Goal: Check status: Check status

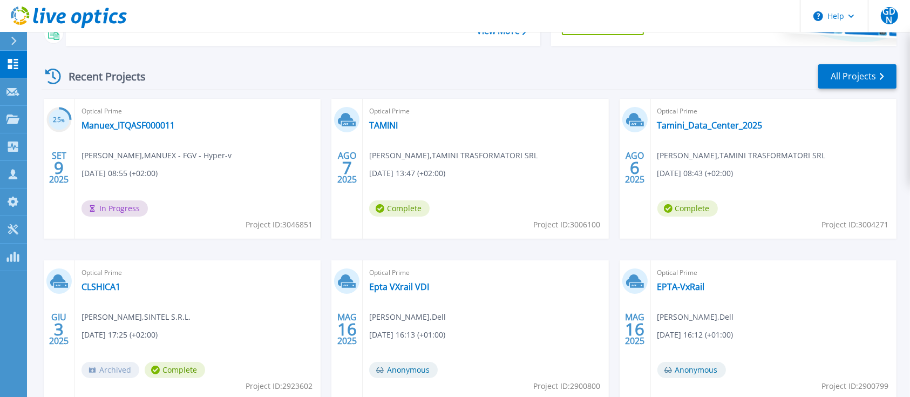
scroll to position [144, 0]
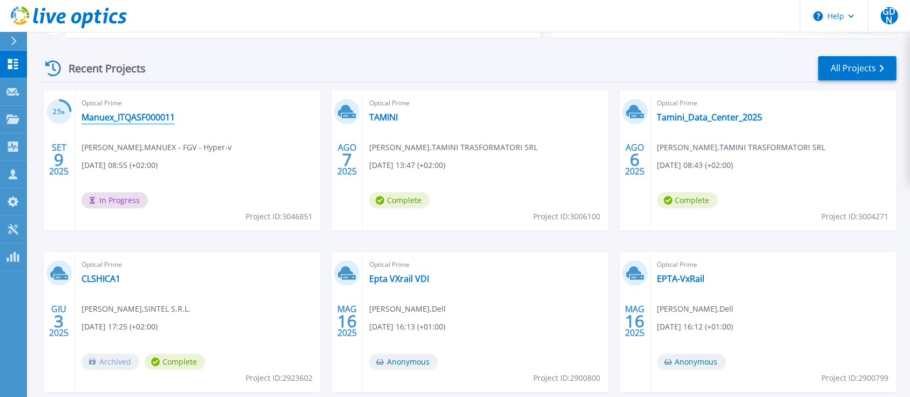
click at [138, 118] on link "Manuex_ITQASF000011" at bounding box center [128, 117] width 93 height 11
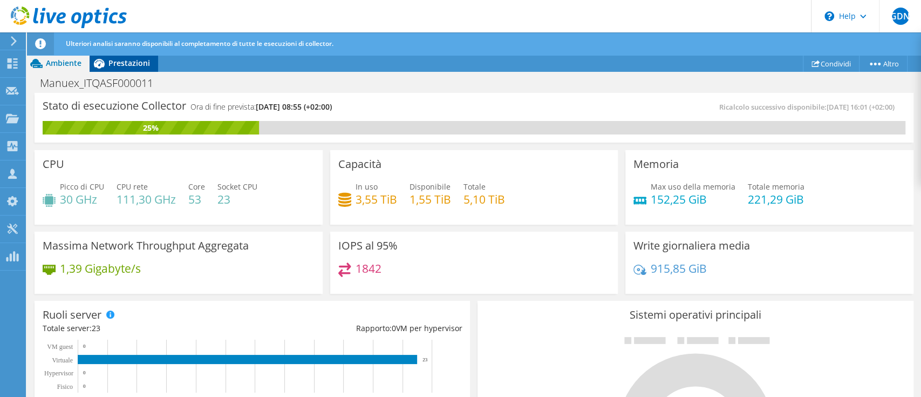
click at [141, 64] on span "Prestazioni" at bounding box center [129, 63] width 42 height 10
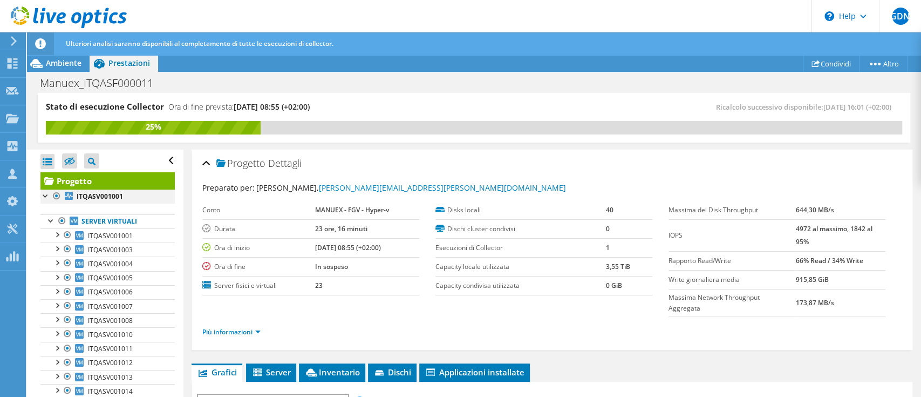
click at [44, 195] on div at bounding box center [45, 194] width 11 height 11
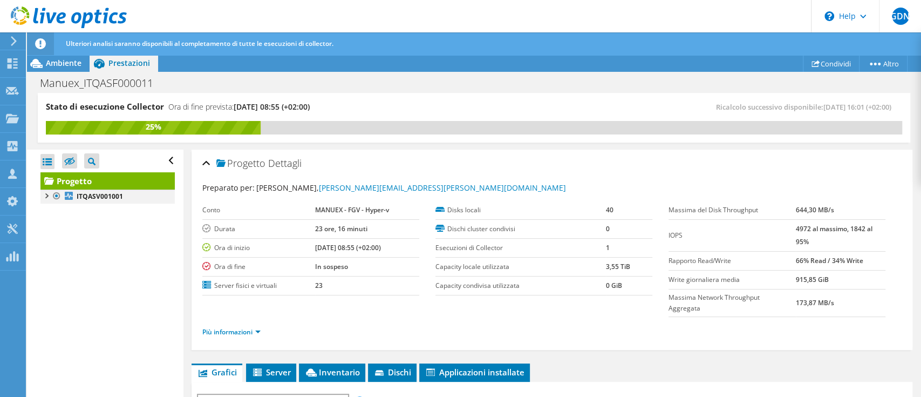
click at [44, 195] on div at bounding box center [45, 194] width 11 height 11
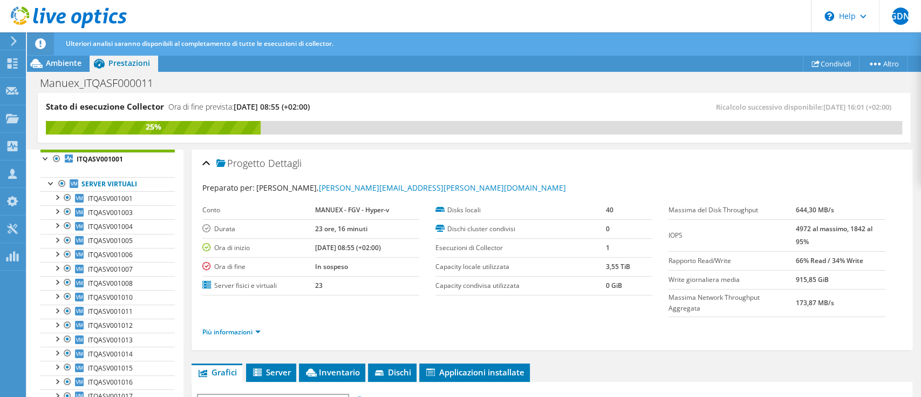
scroll to position [34, 0]
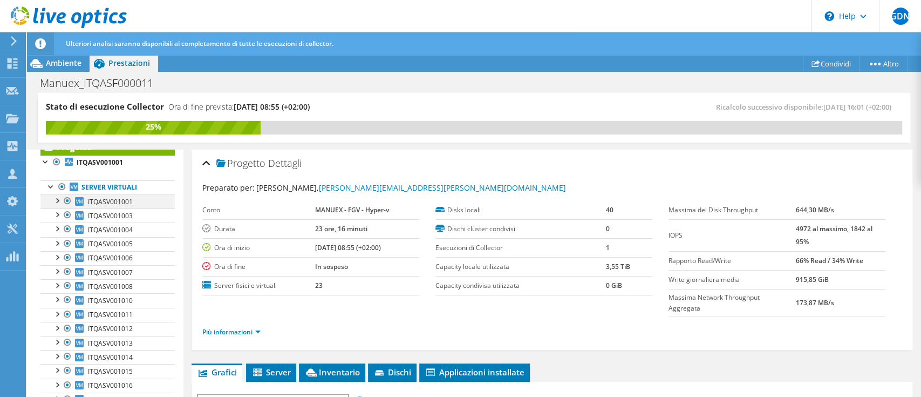
click at [60, 201] on div at bounding box center [56, 199] width 11 height 11
click at [53, 186] on div at bounding box center [51, 185] width 11 height 11
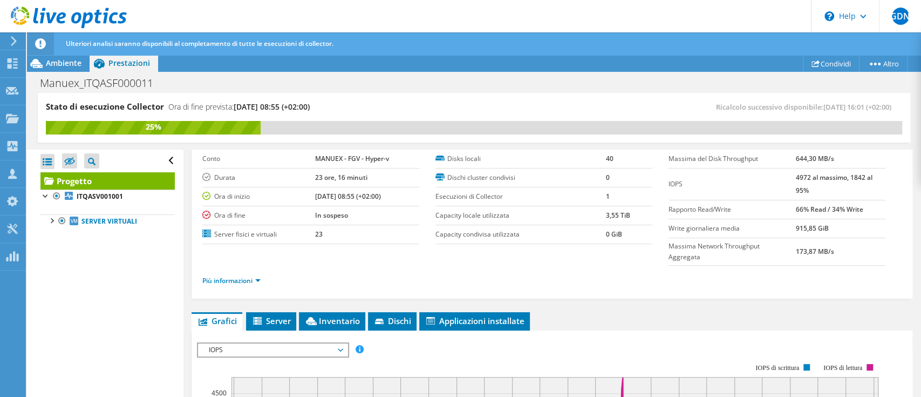
scroll to position [72, 0]
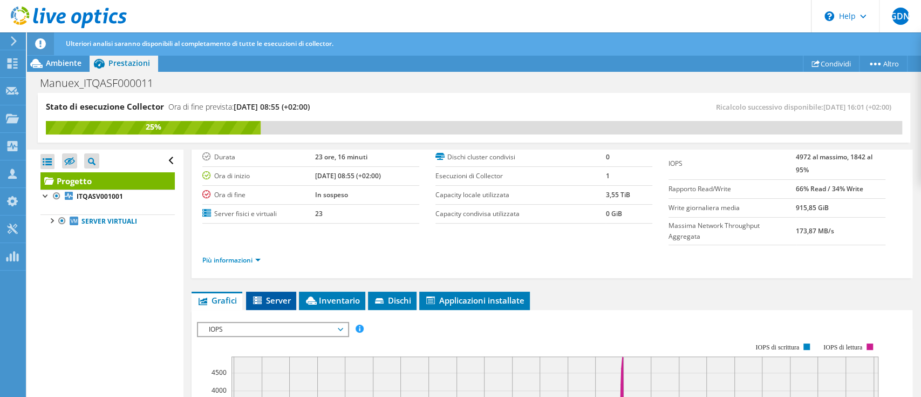
click at [272, 302] on span "Server" at bounding box center [271, 300] width 39 height 11
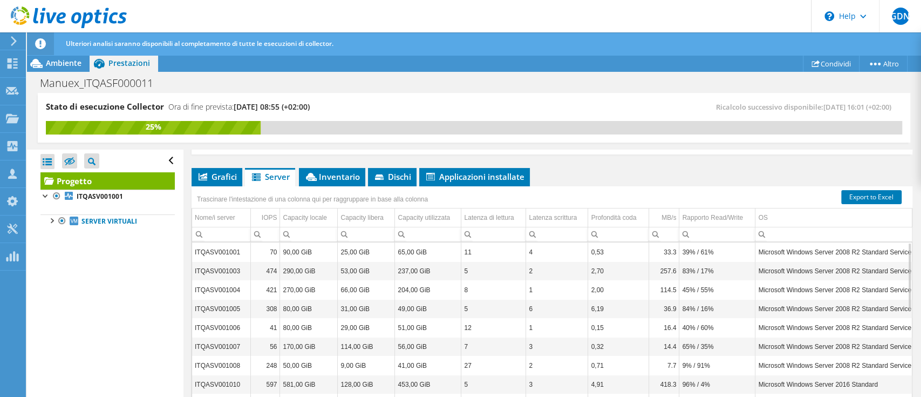
scroll to position [109, 0]
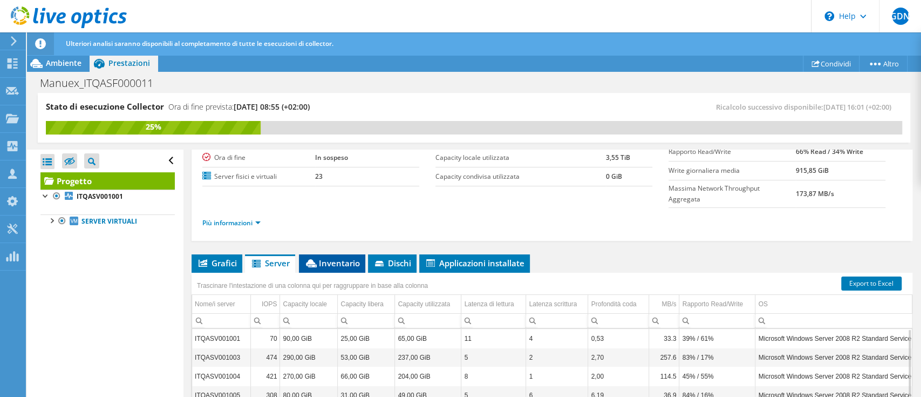
click at [328, 260] on span "Inventario" at bounding box center [332, 262] width 56 height 11
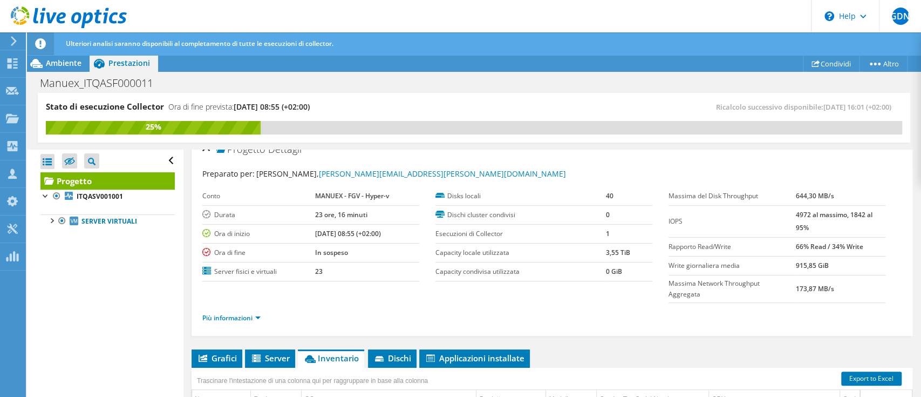
scroll to position [0, 0]
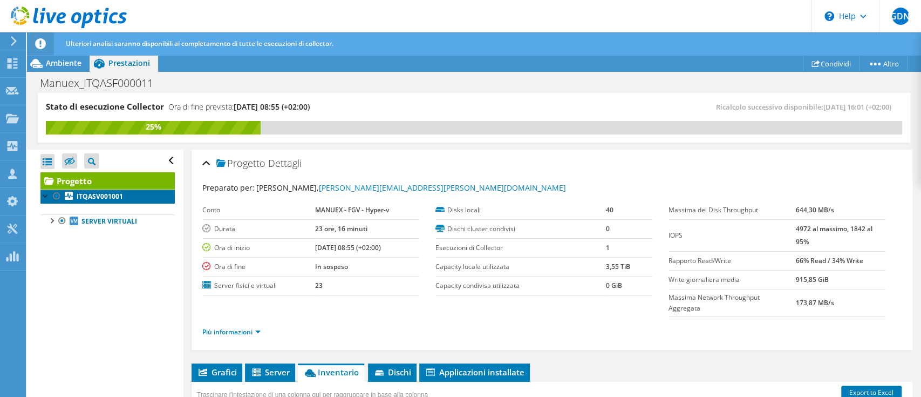
click at [91, 200] on b "ITQASV001001" at bounding box center [100, 196] width 46 height 9
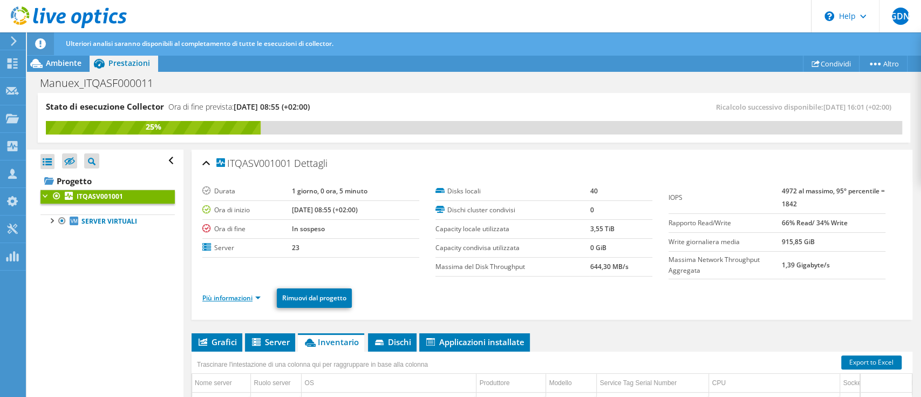
click at [230, 293] on link "Più informazioni" at bounding box center [231, 297] width 58 height 9
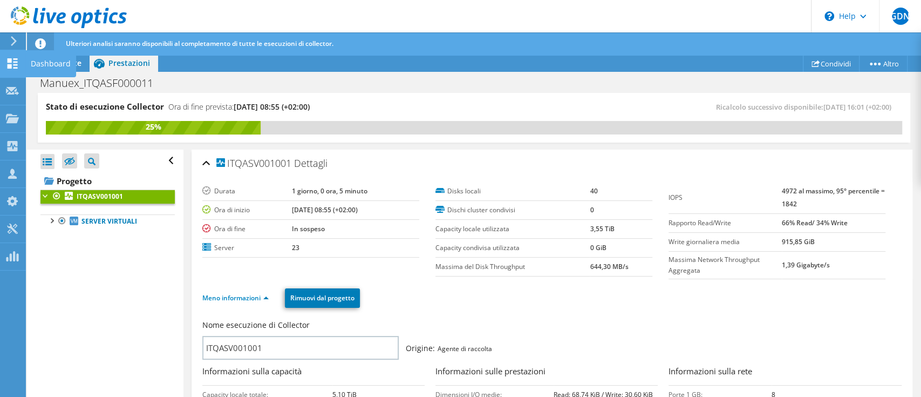
click at [16, 64] on use at bounding box center [13, 63] width 10 height 10
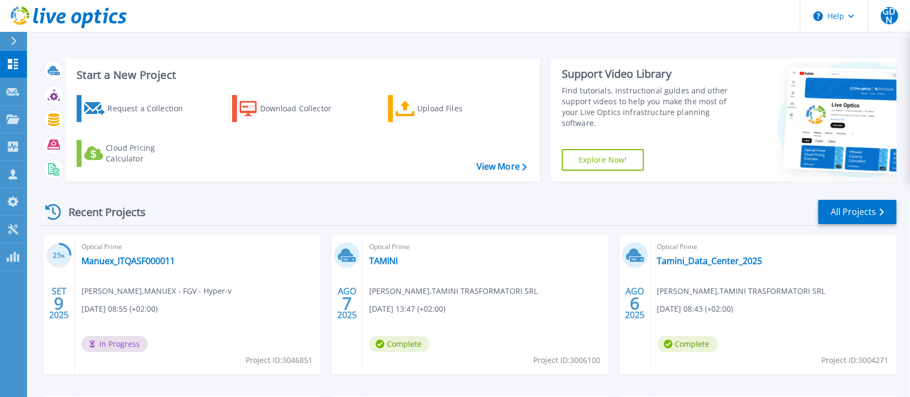
scroll to position [72, 0]
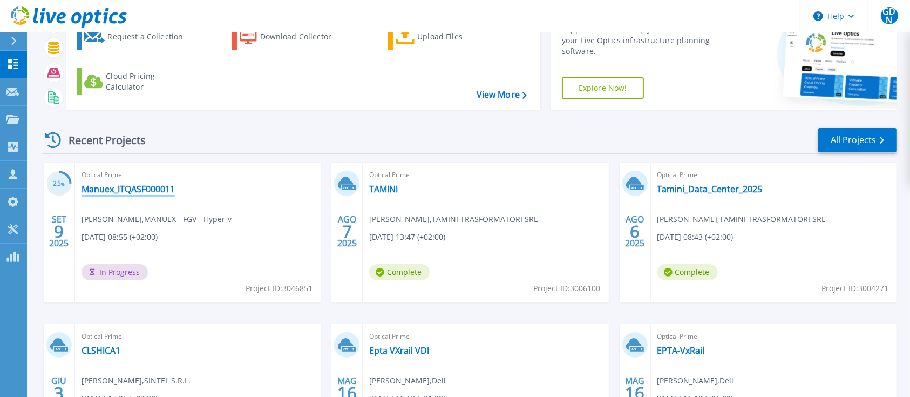
click at [137, 189] on link "Manuex_ITQASF000011" at bounding box center [128, 189] width 93 height 11
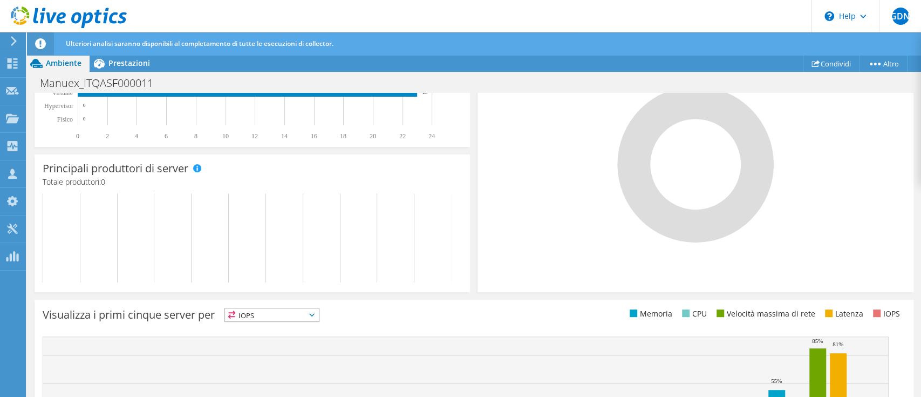
scroll to position [216, 0]
